Goal: Task Accomplishment & Management: Schedule a Webinar

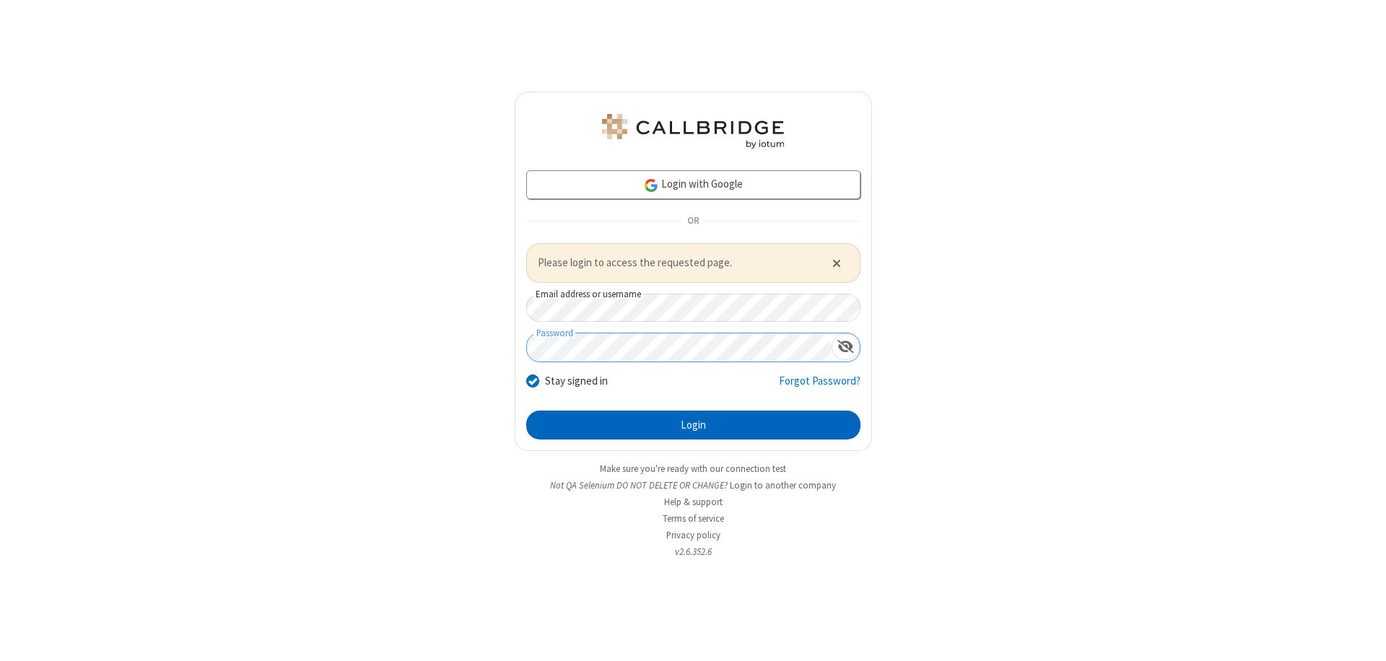
click at [693, 425] on button "Login" at bounding box center [693, 425] width 334 height 29
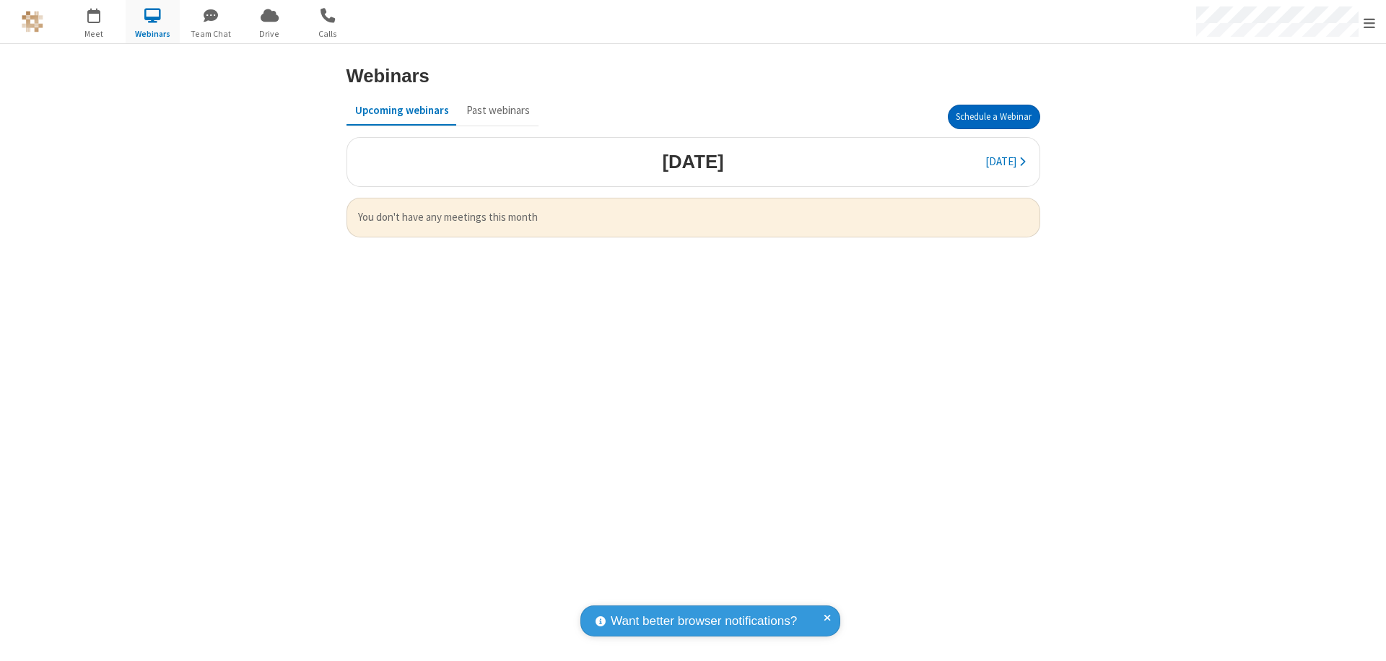
click at [994, 117] on button "Schedule a Webinar" at bounding box center [994, 117] width 92 height 25
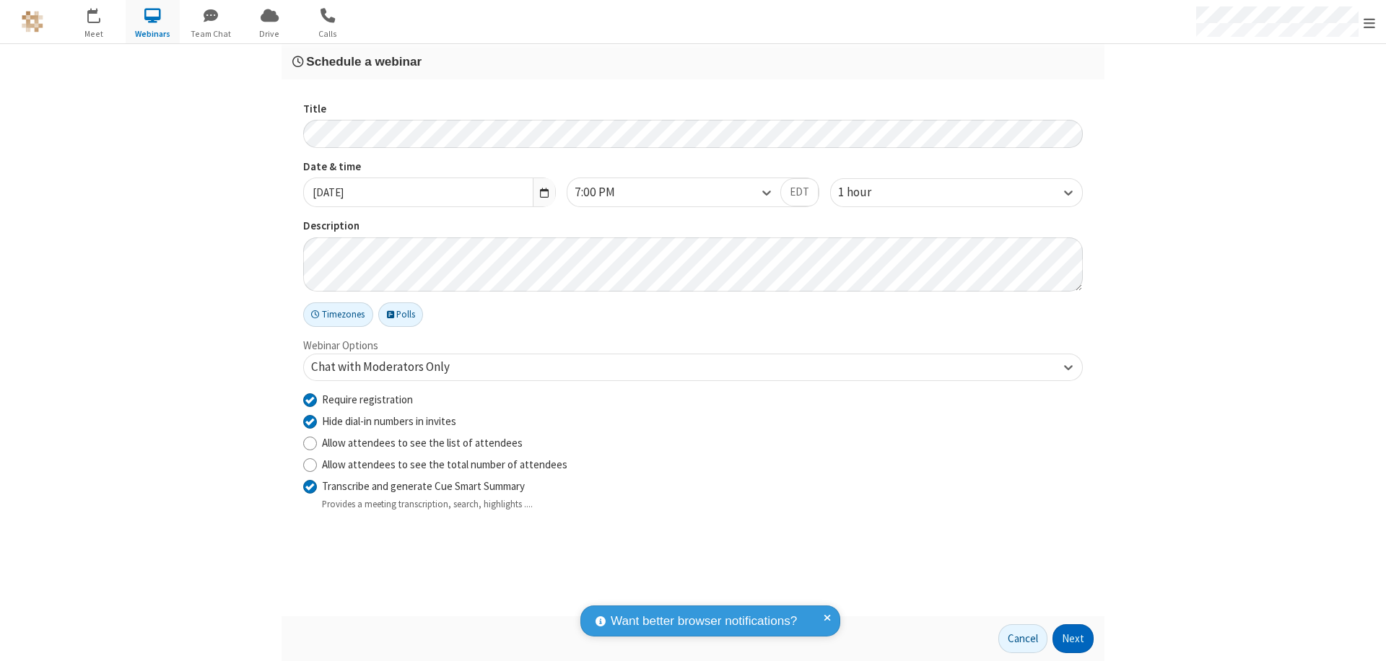
click at [1074, 639] on button "Next" at bounding box center [1073, 639] width 41 height 29
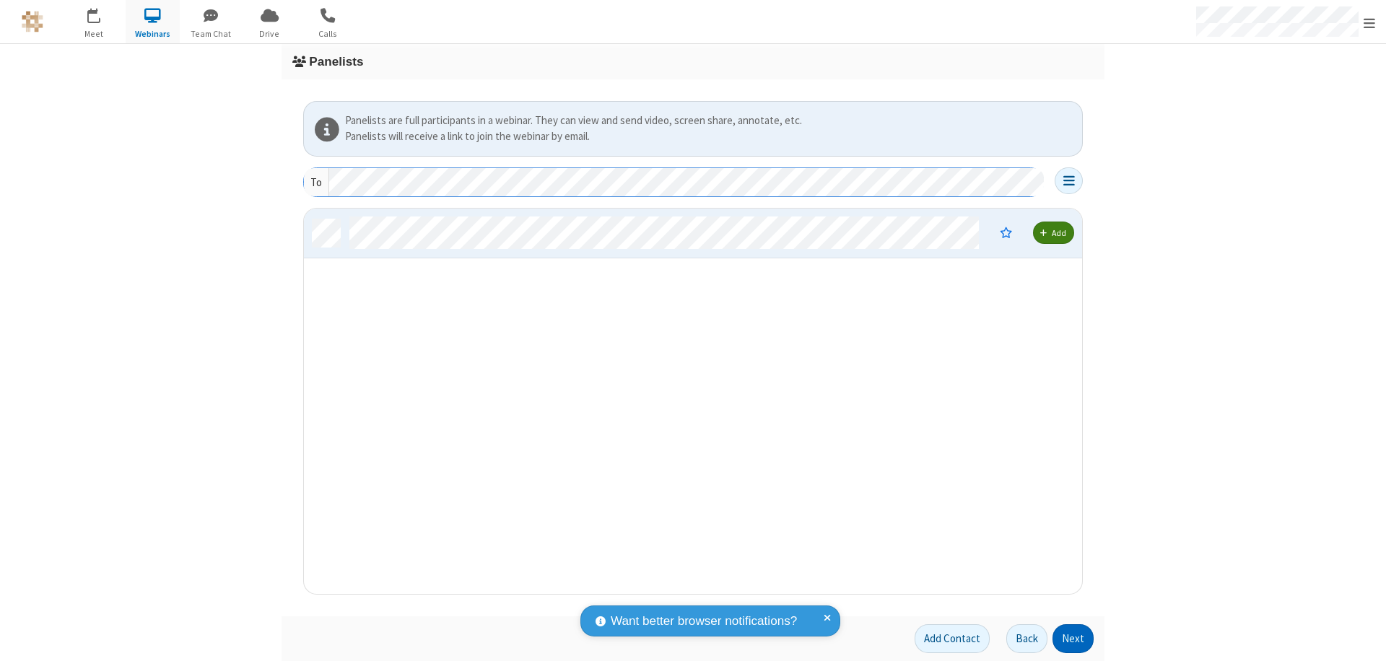
click at [1074, 639] on button "Next" at bounding box center [1073, 639] width 41 height 29
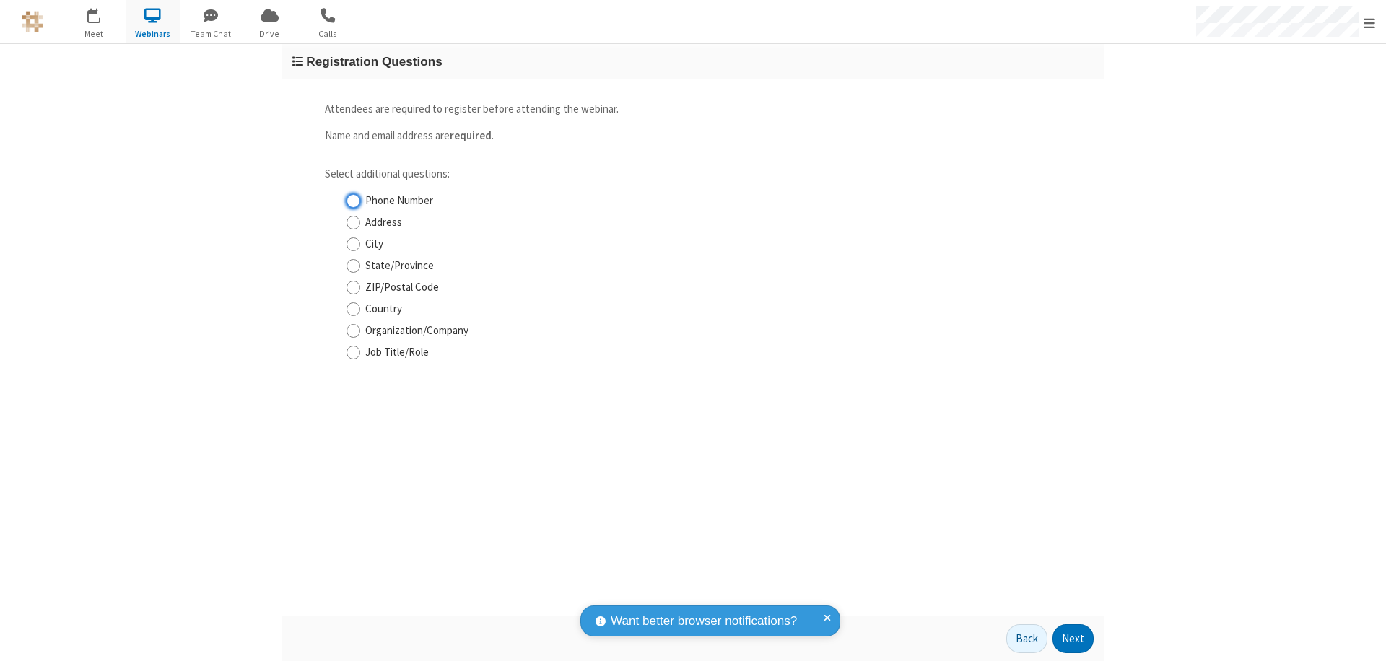
click at [353, 201] on input "Phone Number" at bounding box center [354, 201] width 14 height 15
checkbox input "true"
click at [1074, 639] on button "Next" at bounding box center [1073, 639] width 41 height 29
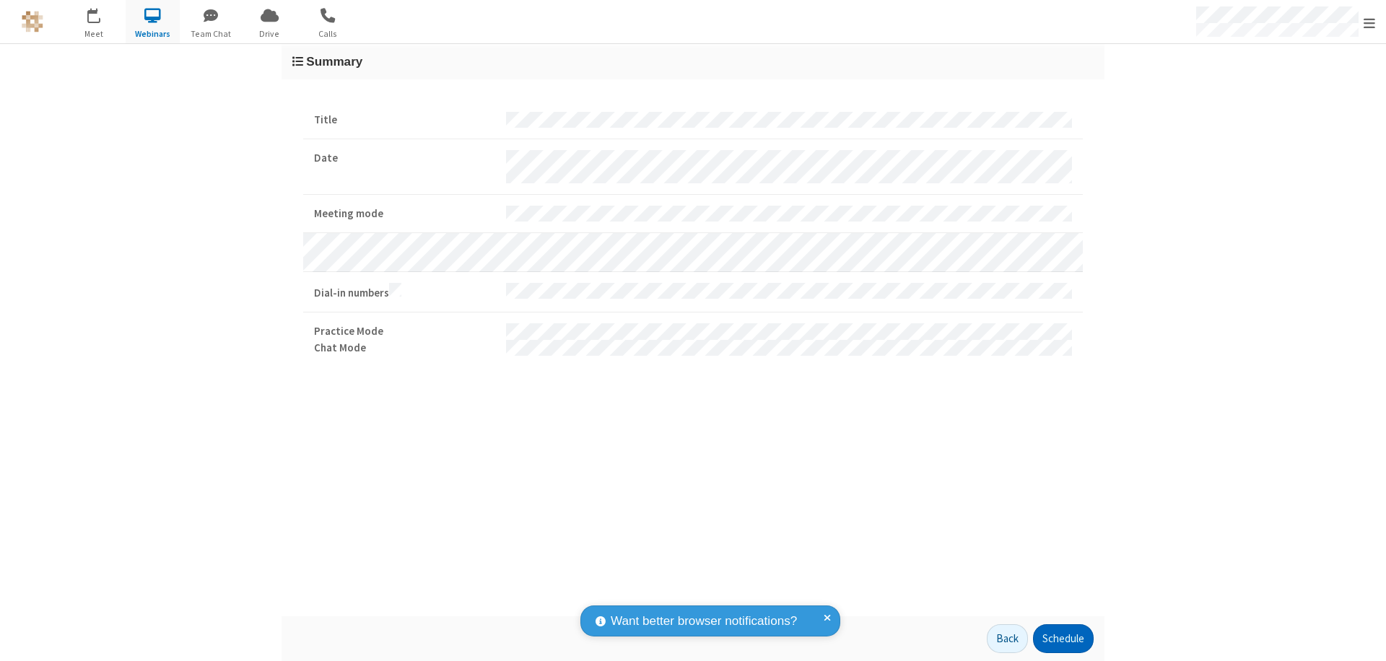
click at [1063, 639] on button "Schedule" at bounding box center [1063, 639] width 61 height 29
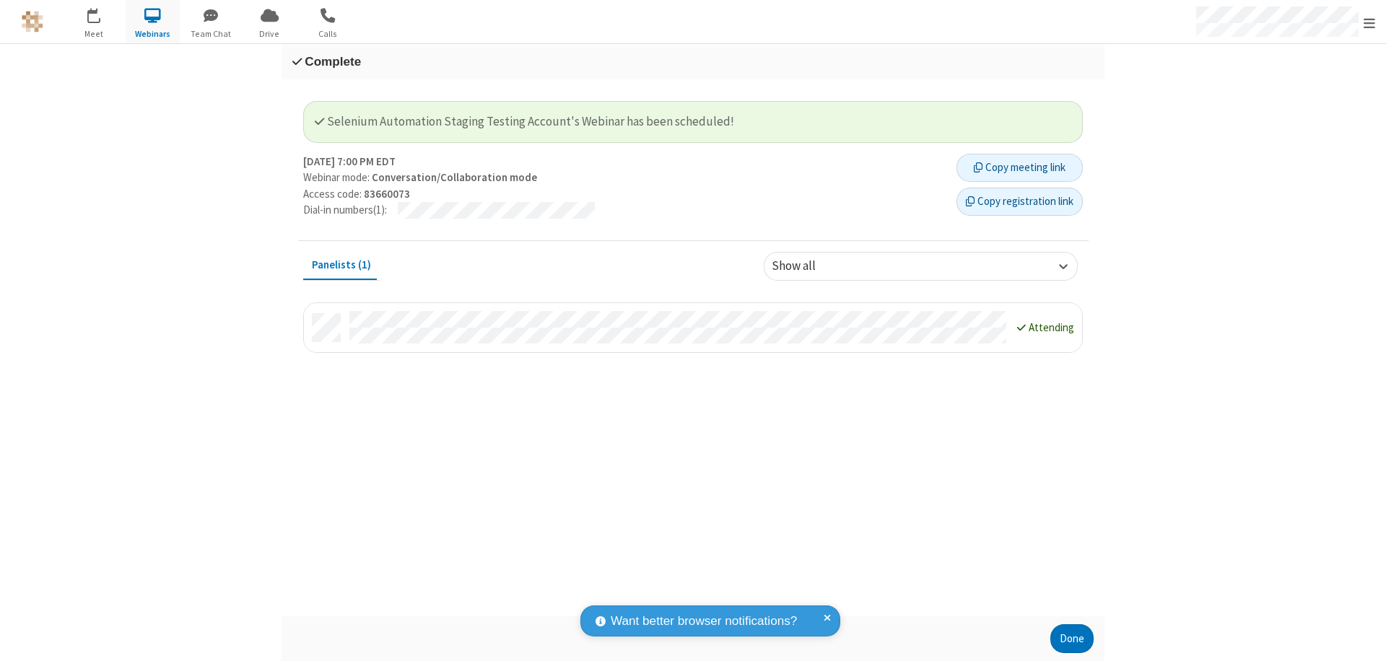
click at [1020, 201] on button "Copy registration link" at bounding box center [1020, 202] width 126 height 29
click at [1072, 639] on button "Done" at bounding box center [1072, 639] width 43 height 29
